Goal: Task Accomplishment & Management: Manage account settings

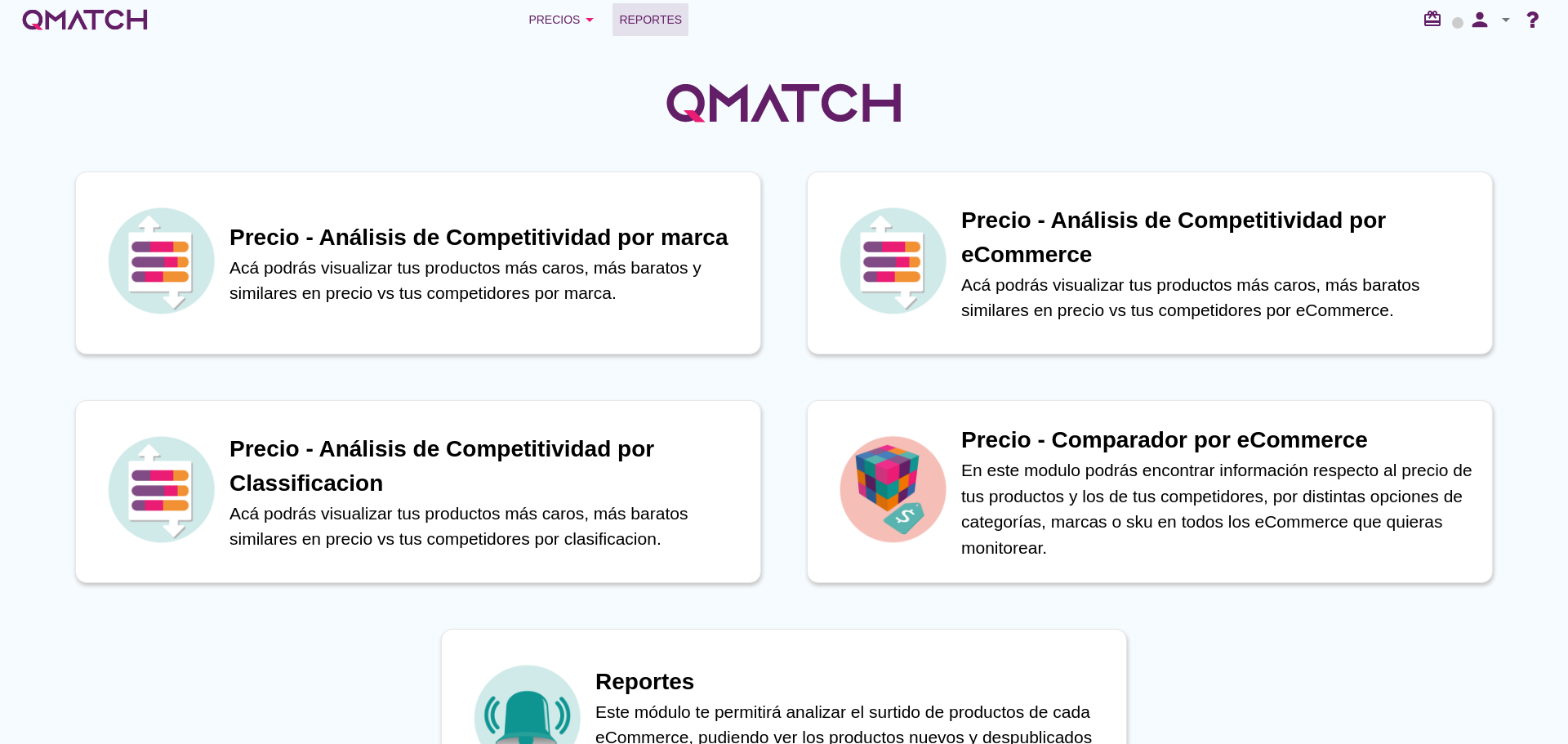
click at [648, 10] on span "Reportes" at bounding box center [650, 19] width 63 height 19
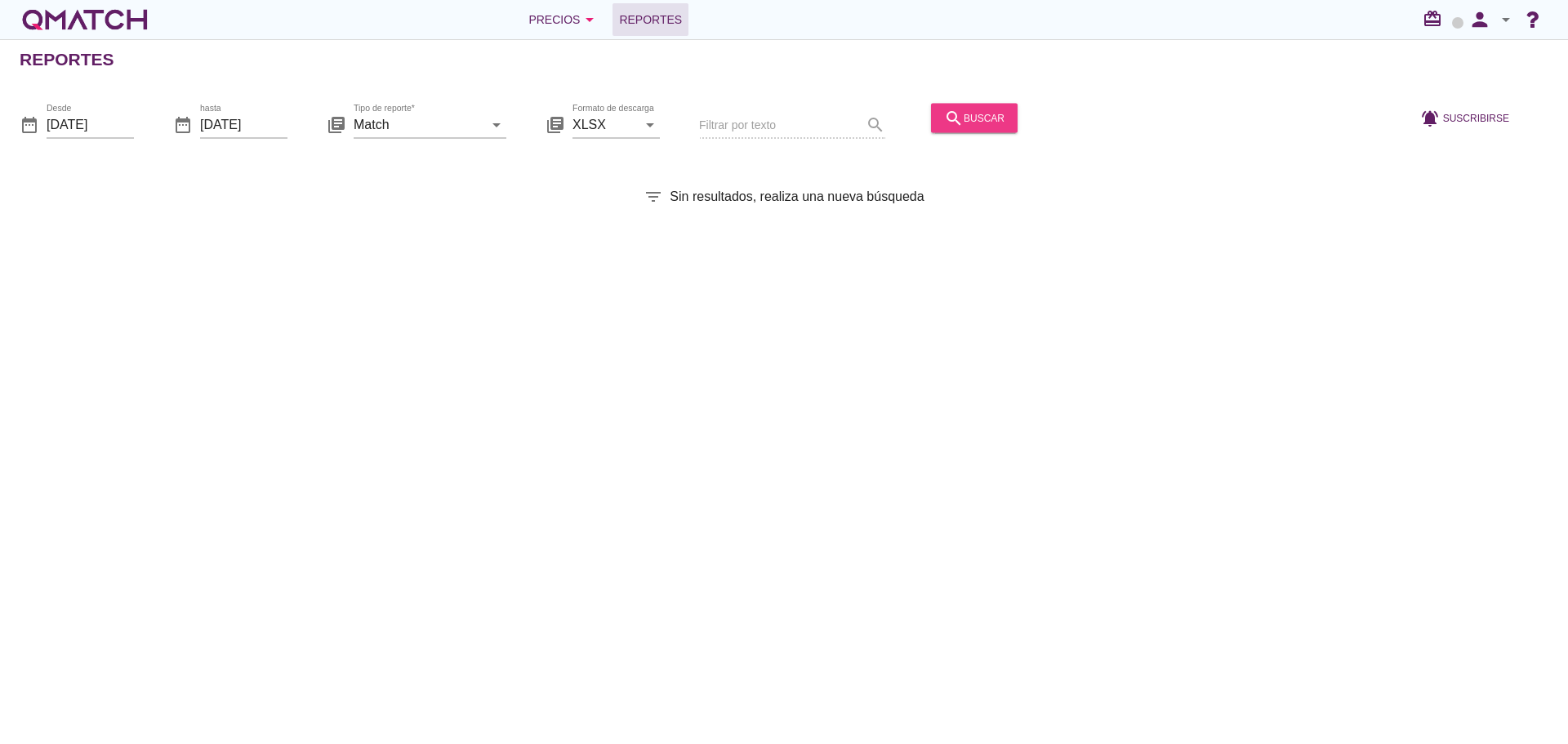
click at [965, 116] on div "search buscar" at bounding box center [974, 118] width 60 height 19
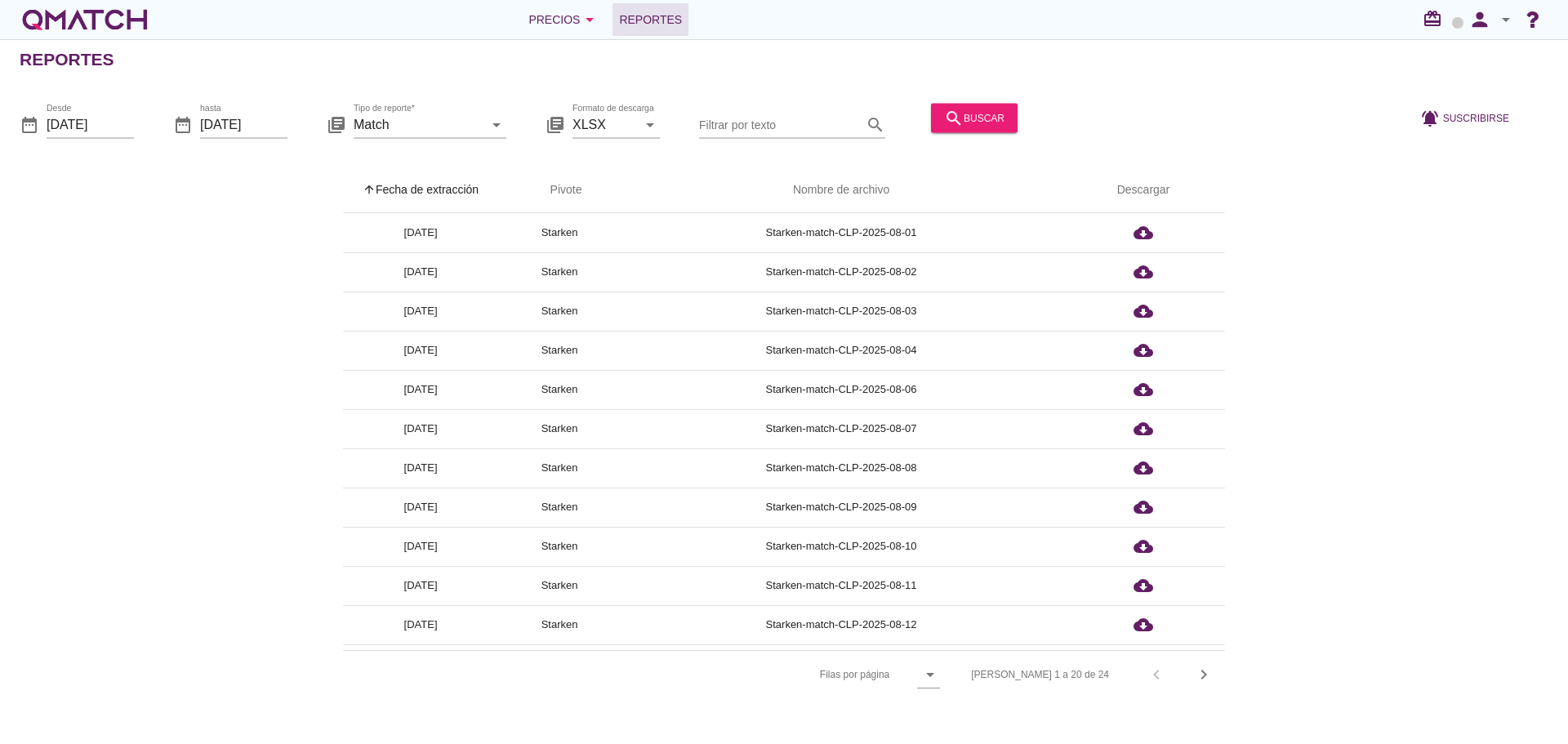
click at [437, 185] on th "arrow_upward Fecha de extracción" at bounding box center [419, 190] width 155 height 46
click at [1477, 20] on icon "person" at bounding box center [1480, 19] width 33 height 22
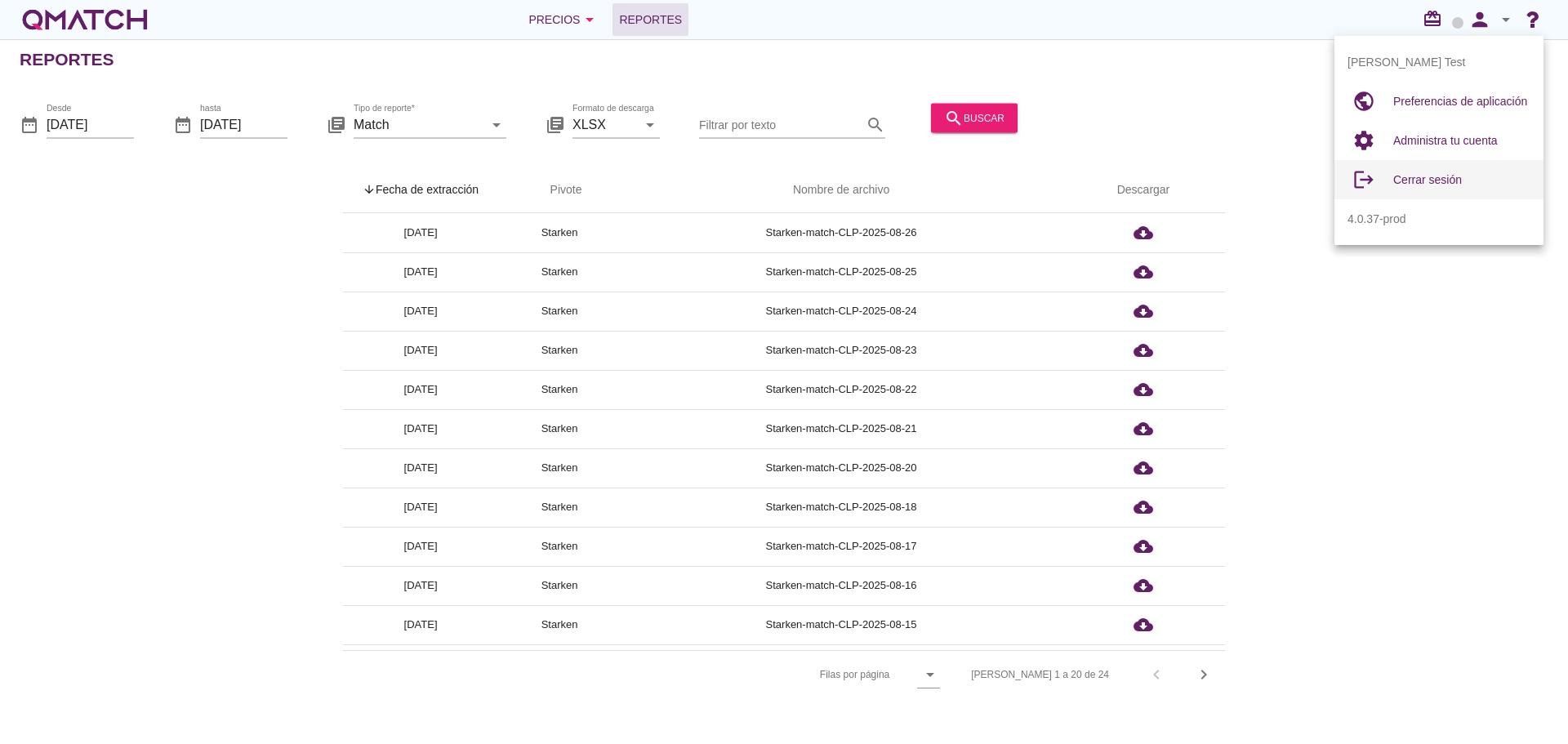
click at [1440, 180] on span "Cerrar sesión" at bounding box center [1428, 179] width 68 height 13
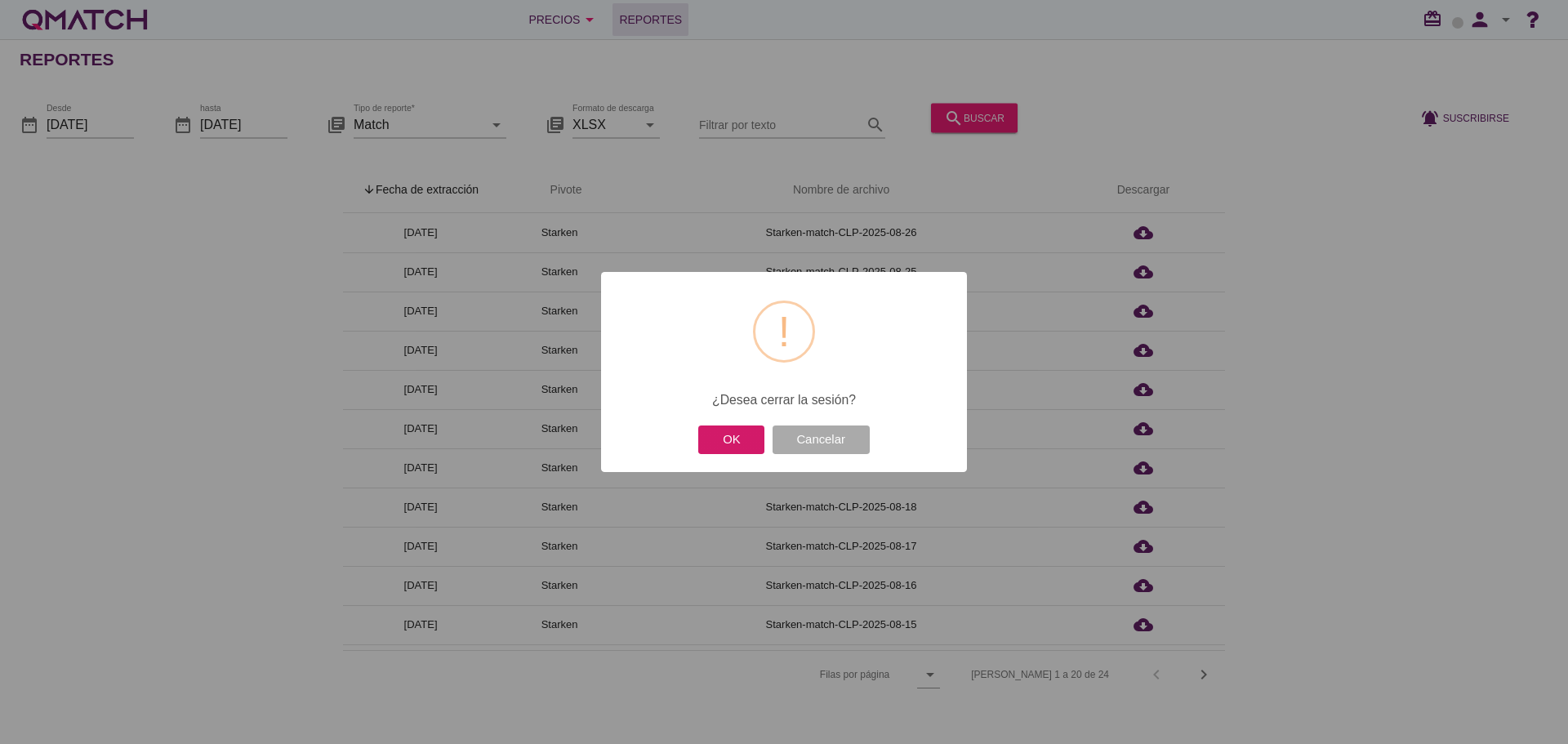
click at [760, 434] on button "OK" at bounding box center [731, 439] width 66 height 28
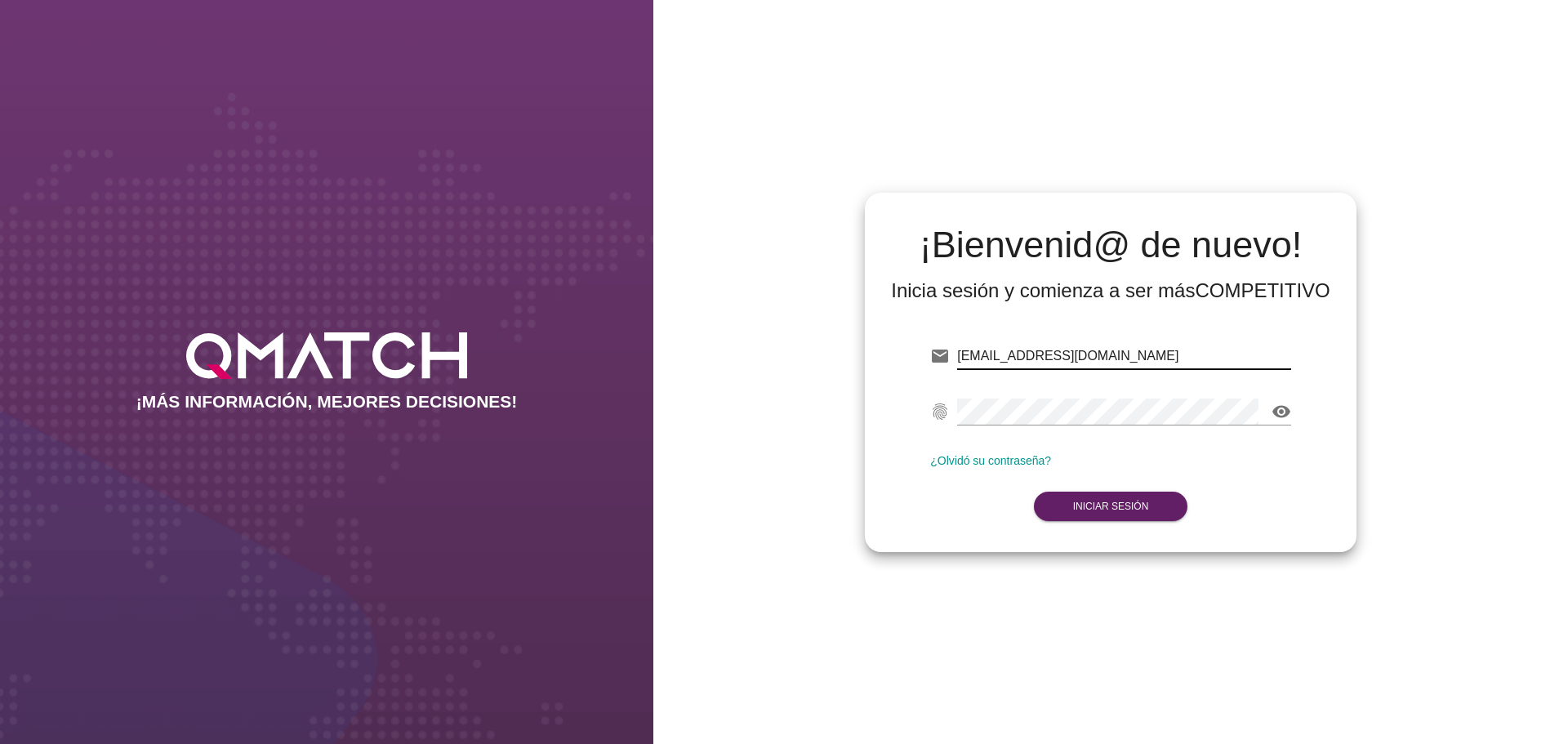
click at [1134, 365] on input "test@test.starken.cl" at bounding box center [1124, 355] width 334 height 26
type input "test@test.walmart.com"
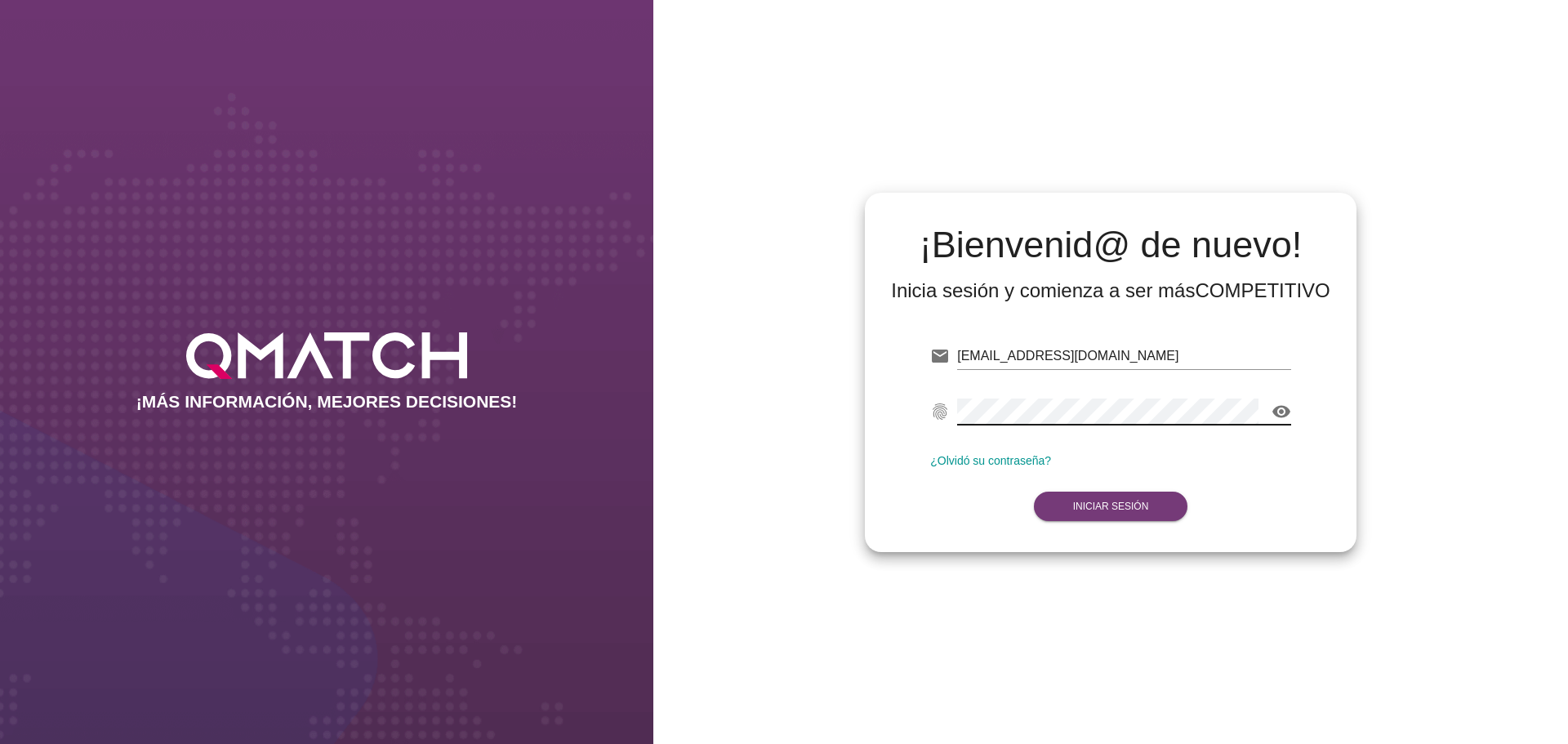
click at [1110, 508] on strong "Iniciar Sesión" at bounding box center [1112, 506] width 76 height 12
